Goal: Task Accomplishment & Management: Manage account settings

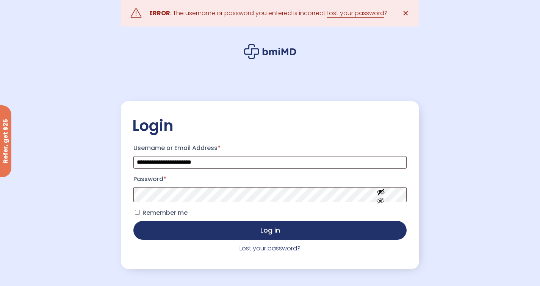
click at [172, 215] on span "Remember me" at bounding box center [165, 213] width 45 height 9
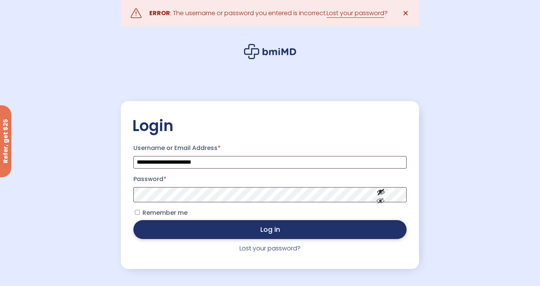
click at [174, 235] on button "Log in" at bounding box center [269, 229] width 273 height 19
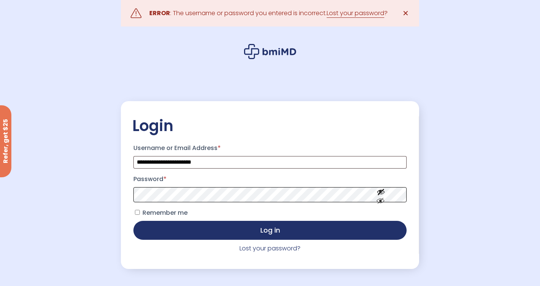
click at [133, 221] on button "Log in" at bounding box center [269, 230] width 273 height 19
click at [364, 10] on link "Lost your password" at bounding box center [356, 13] width 58 height 9
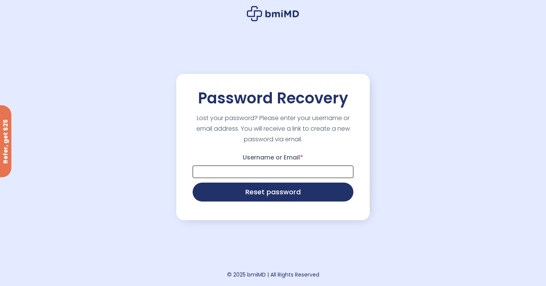
click at [329, 175] on input "Username or Email *" at bounding box center [273, 172] width 161 height 13
type input "**********"
click at [193, 183] on button "Reset password" at bounding box center [273, 192] width 161 height 19
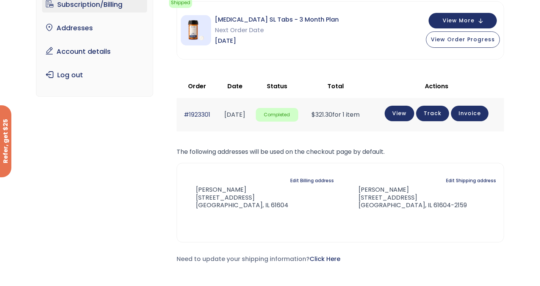
scroll to position [76, 0]
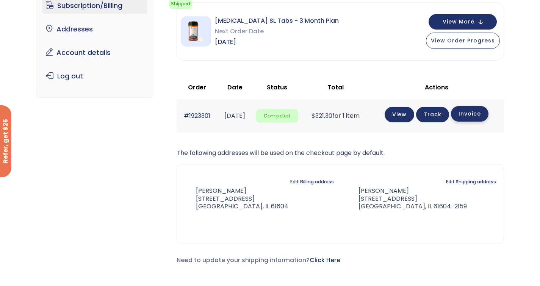
click at [476, 112] on link "Invoice" at bounding box center [470, 114] width 38 height 16
click at [510, 58] on div "Subscription/Billing bmiRewards Addresses Account details Submit a Review Log o…" at bounding box center [270, 130] width 540 height 323
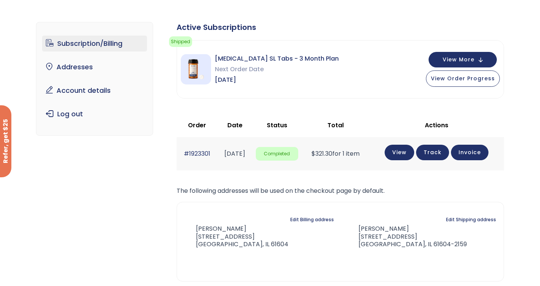
scroll to position [0, 0]
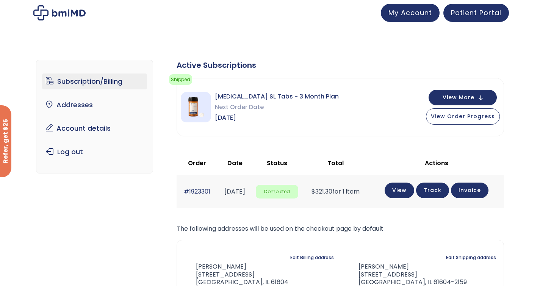
click at [465, 89] on div "[MEDICAL_DATA] SL Tabs - 3 Month Plan Next Order Date [DATE] View More View Ord…" at bounding box center [340, 107] width 327 height 58
click at [463, 95] on span "View More" at bounding box center [459, 96] width 32 height 5
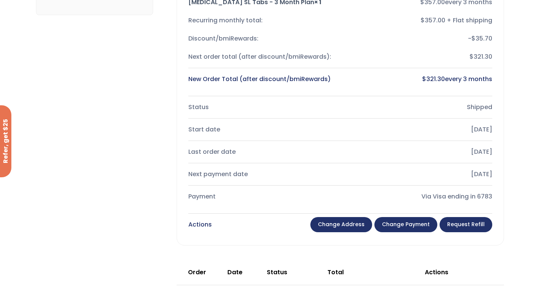
scroll to position [152, 0]
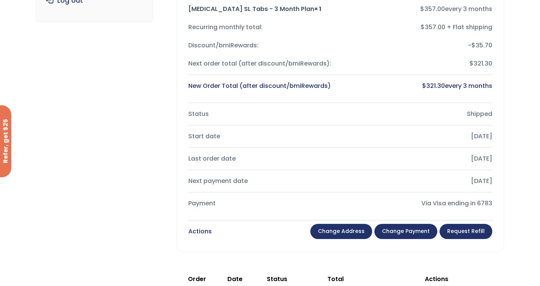
click at [466, 230] on link "Request Refill" at bounding box center [466, 231] width 53 height 15
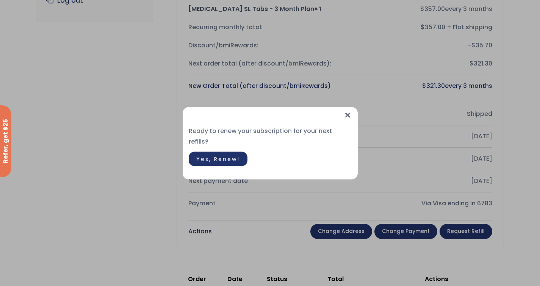
click at [231, 156] on span "Yes, Renew!" at bounding box center [218, 159] width 44 height 8
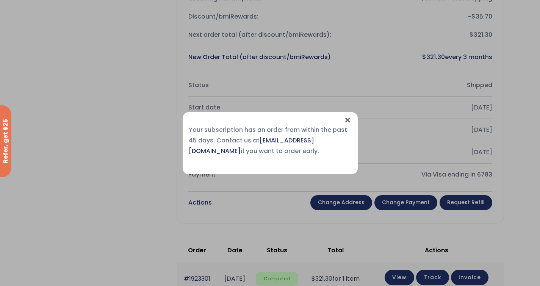
scroll to position [190, 0]
